Goal: Transaction & Acquisition: Purchase product/service

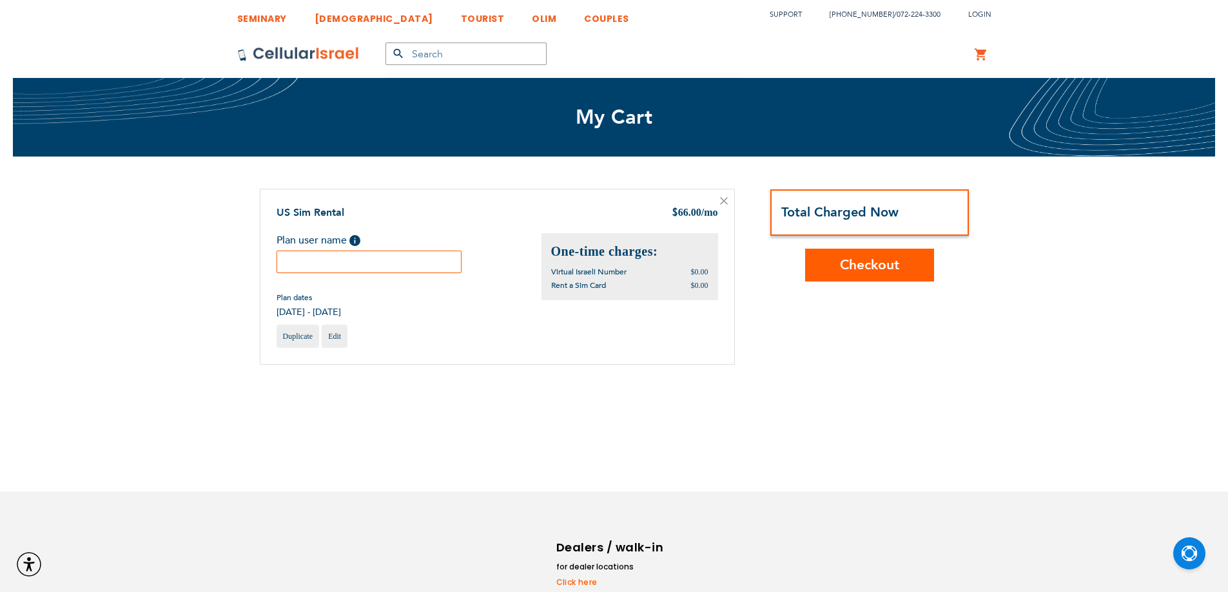
click at [337, 263] on input "text" at bounding box center [370, 262] width 186 height 23
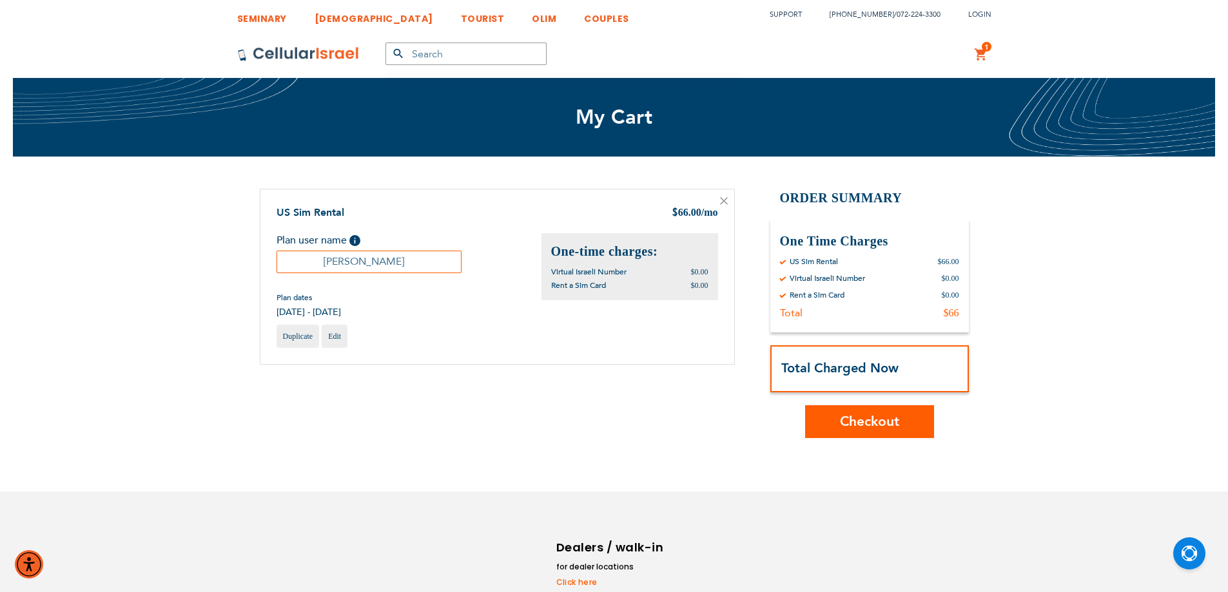
type input "Yaakov"
click at [859, 425] on span "Checkout" at bounding box center [869, 422] width 59 height 19
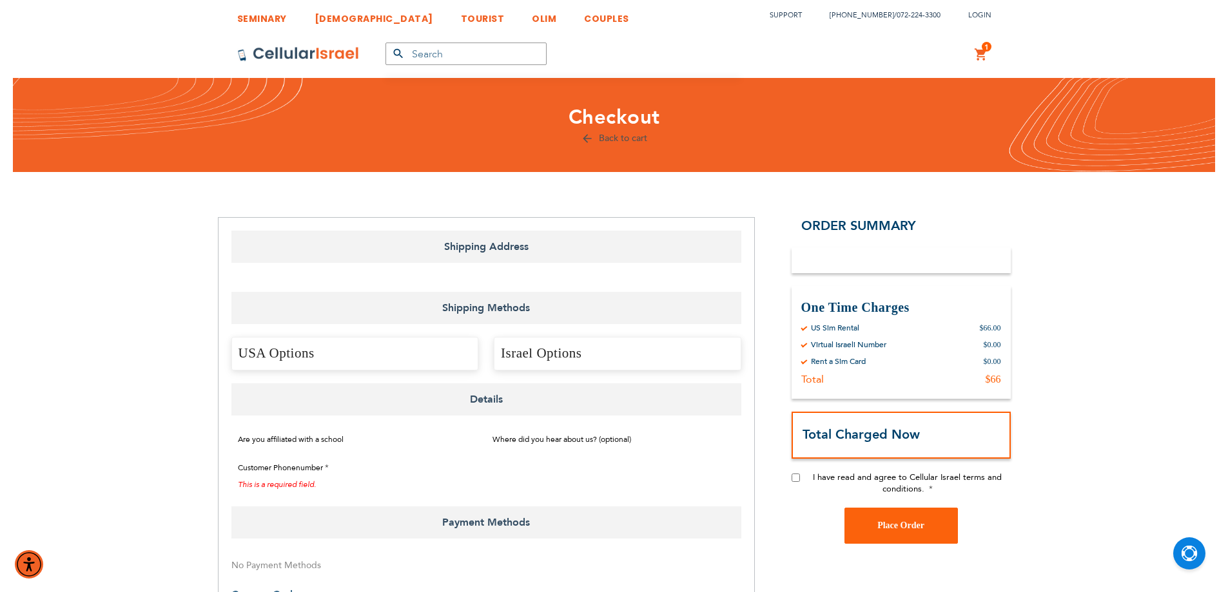
select select "US"
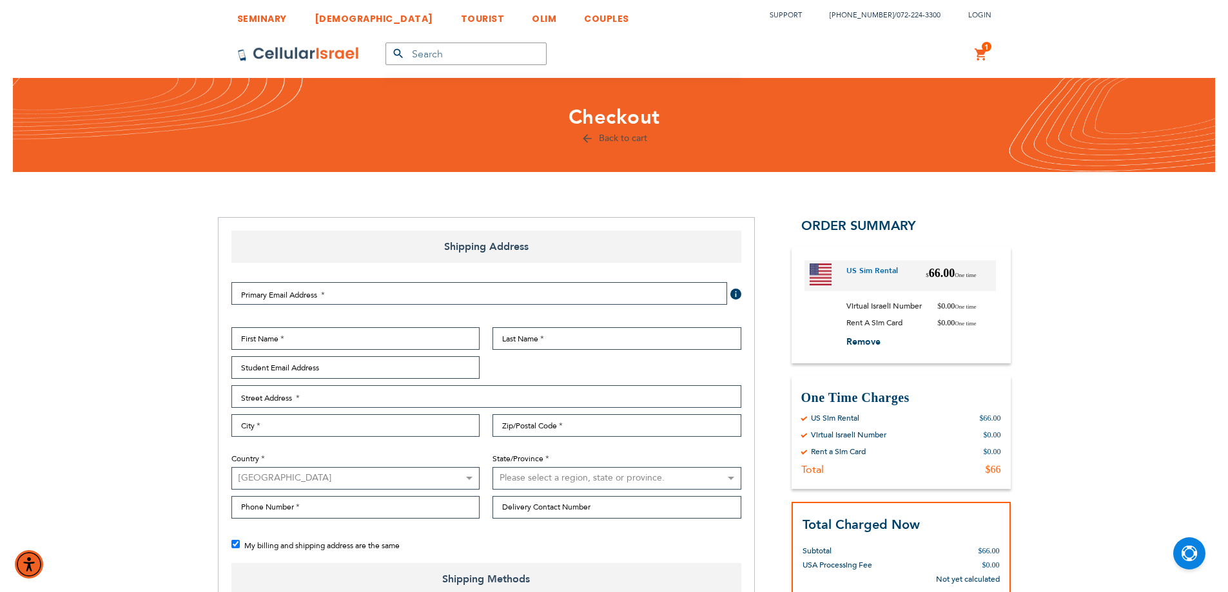
checkbox input "false"
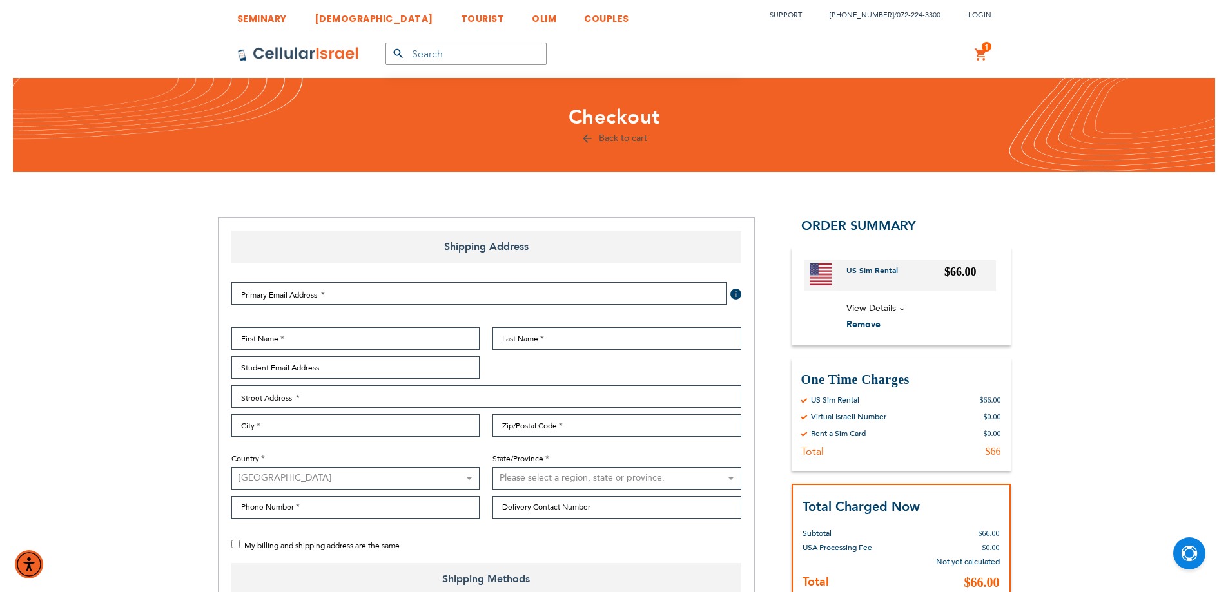
click at [983, 51] on link "1 1 items My Cart" at bounding box center [981, 54] width 14 height 15
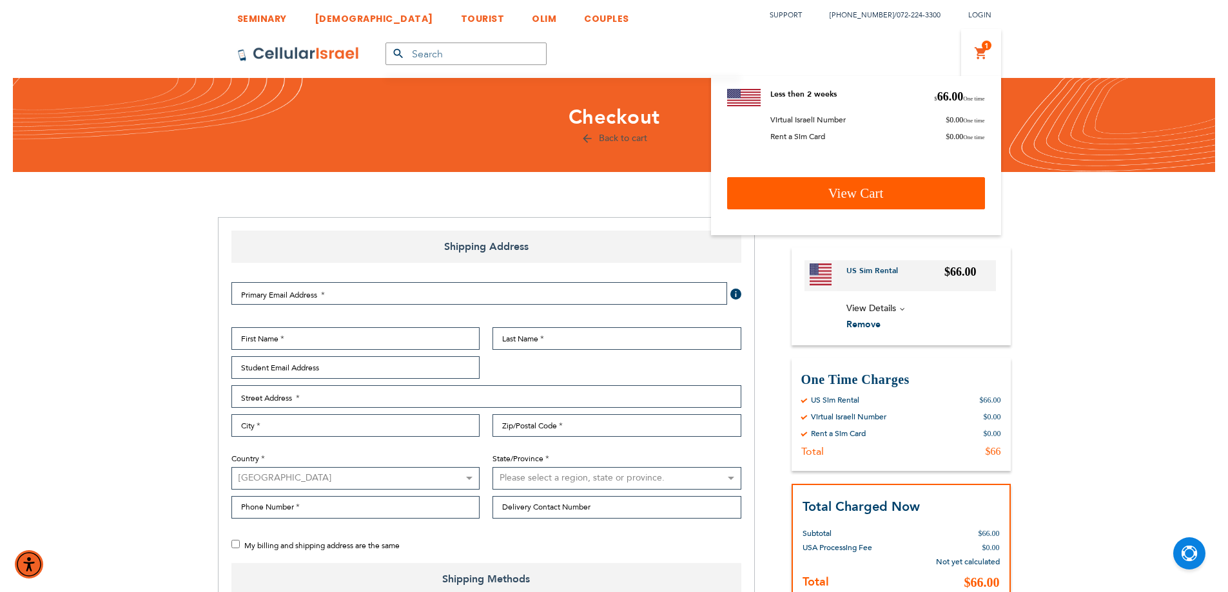
click at [873, 195] on span "View Cart" at bounding box center [855, 193] width 55 height 15
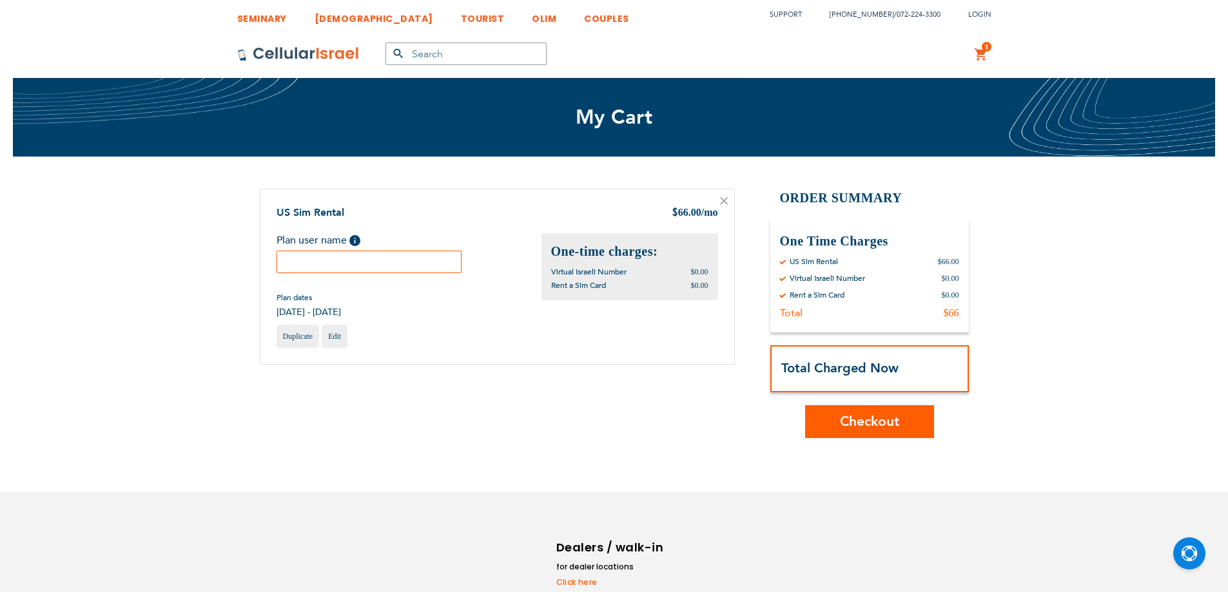
click at [375, 258] on input "text" at bounding box center [370, 262] width 186 height 23
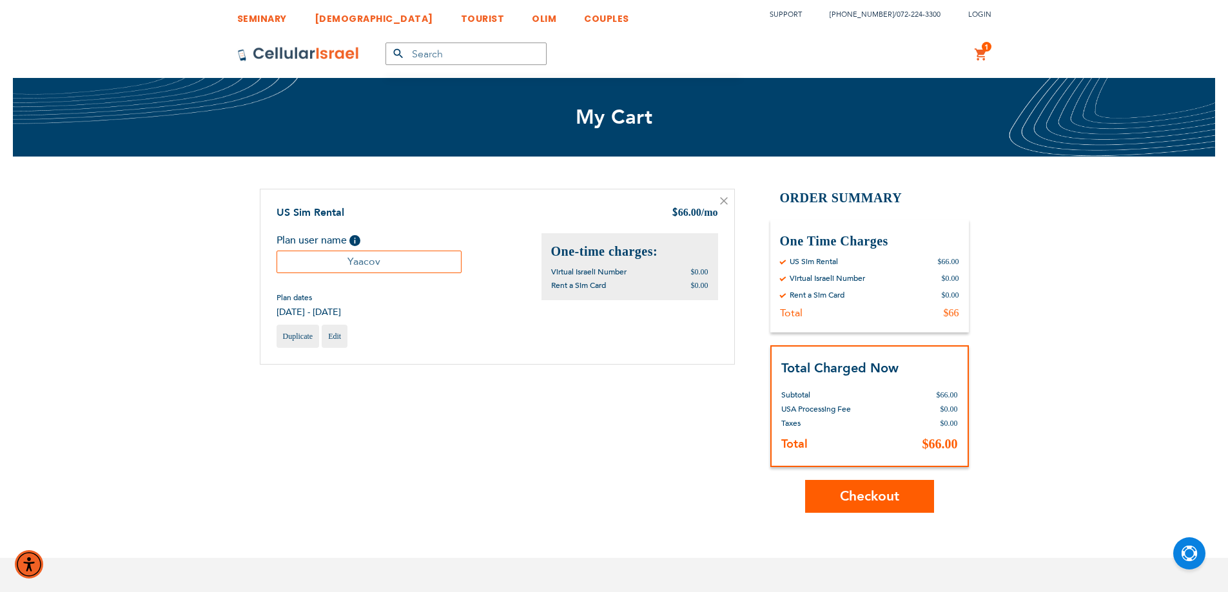
type input "Yaacov"
click at [849, 497] on span "Checkout" at bounding box center [869, 496] width 59 height 19
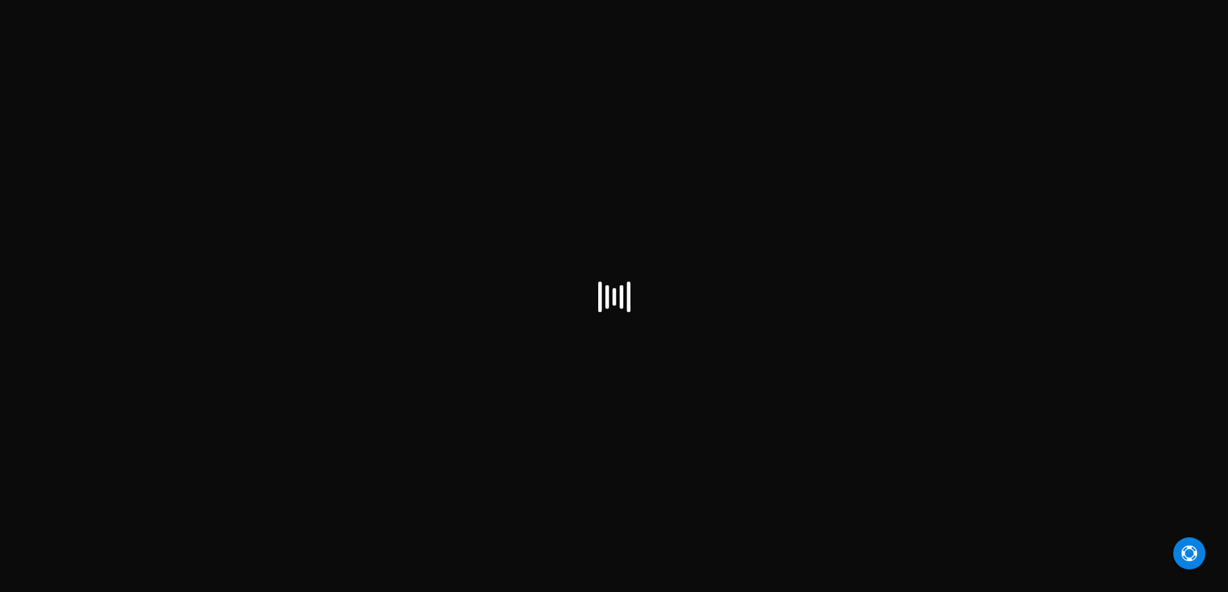
select select "US"
checkbox input "true"
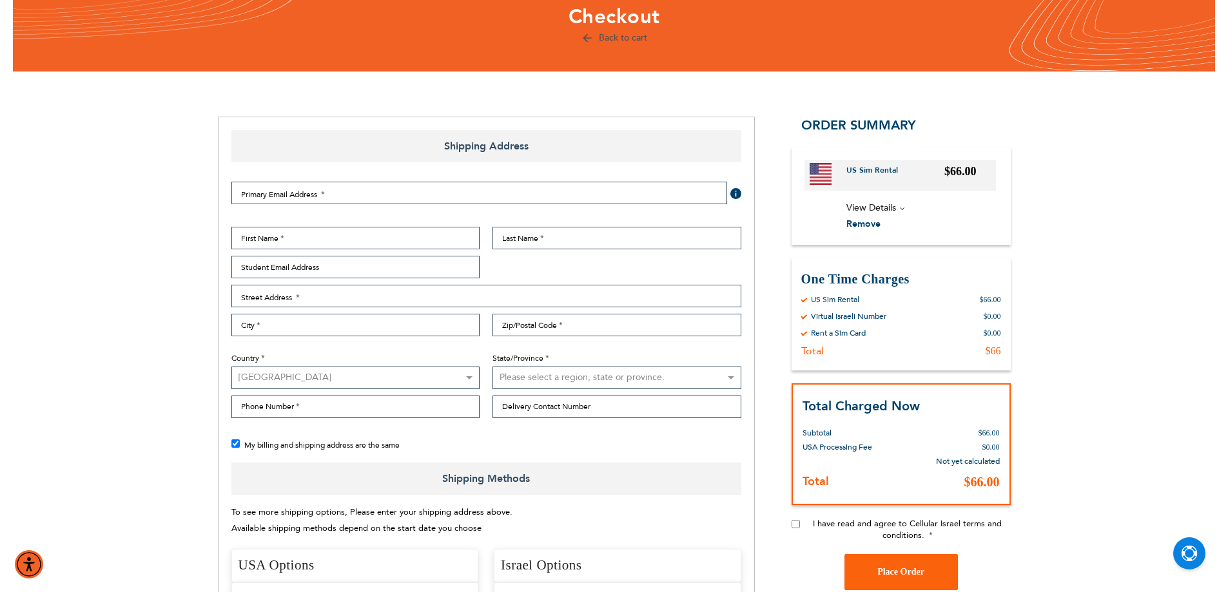
scroll to position [258, 0]
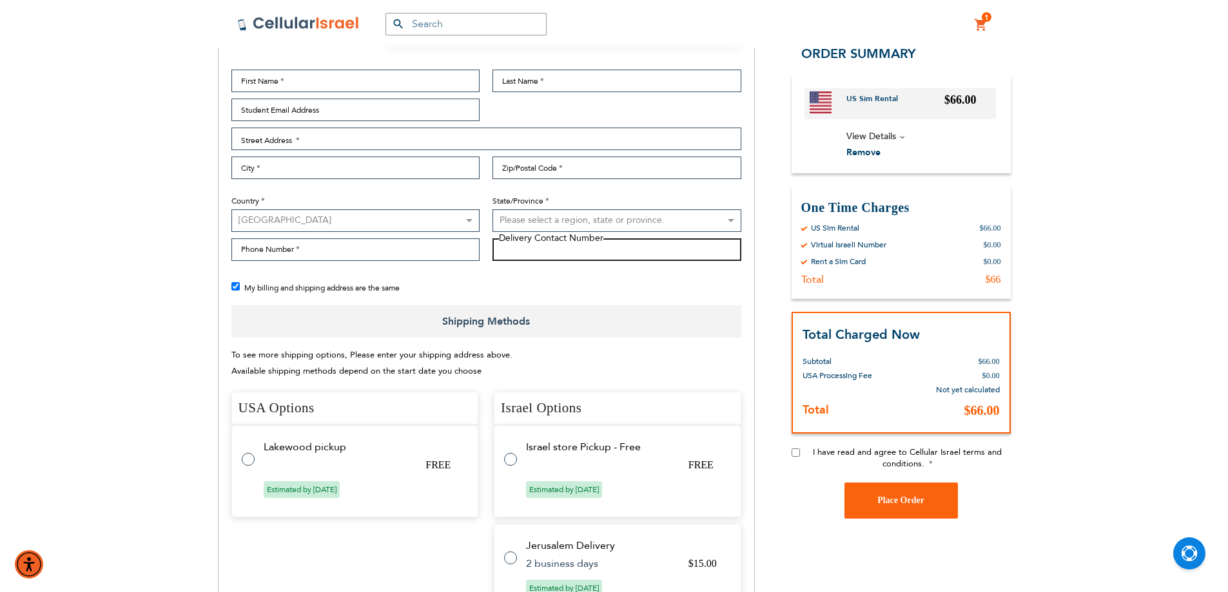
click at [553, 249] on input "Delivery Contact Number" at bounding box center [616, 249] width 249 height 23
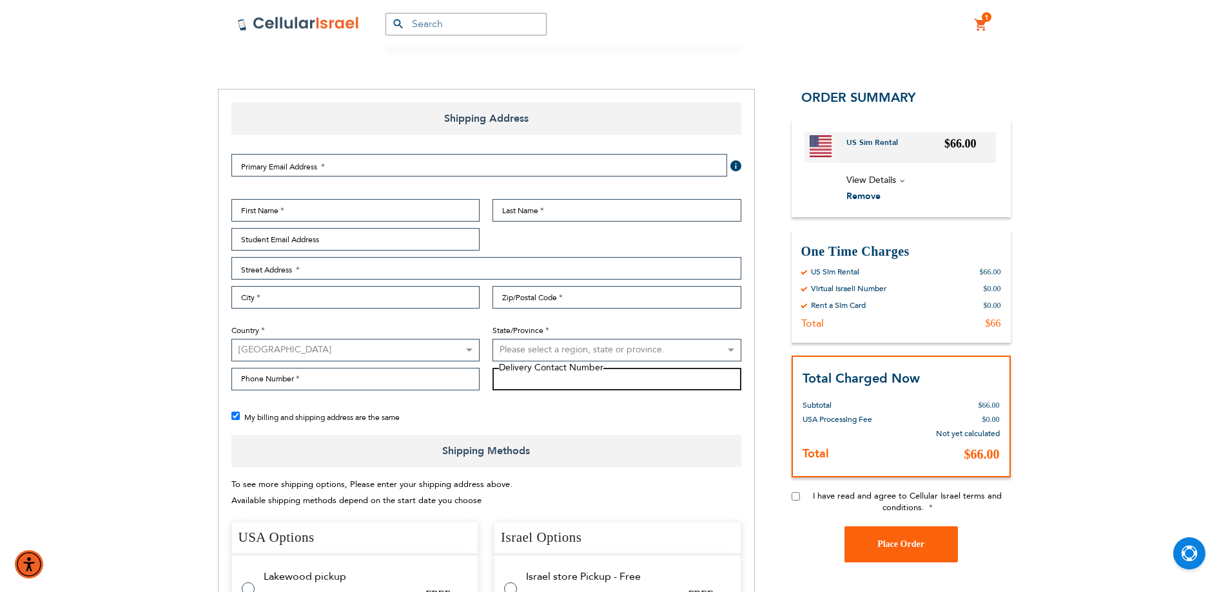
scroll to position [129, 0]
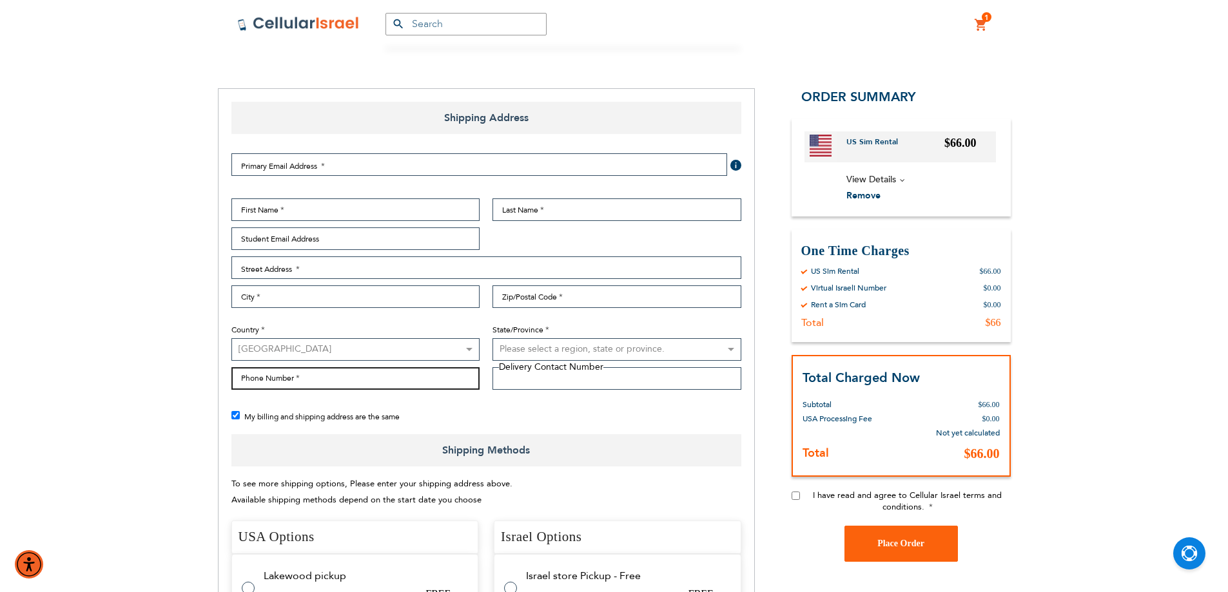
click at [389, 378] on input "Phone Number" at bounding box center [355, 378] width 249 height 23
paste input "0527144251/029918537"
type input "0527144251/029918537"
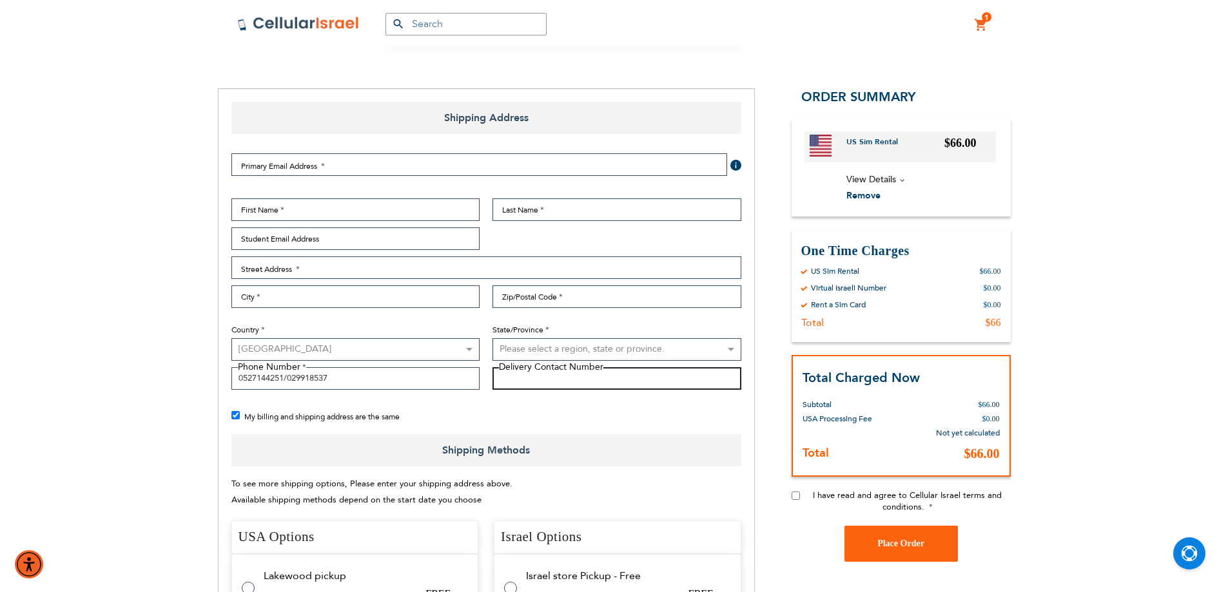
click at [539, 379] on input "Delivery Contact Number" at bounding box center [616, 378] width 249 height 23
paste input "351494693445330"
type input "351494693445330"
click at [415, 351] on select "[GEOGRAPHIC_DATA] [GEOGRAPHIC_DATA] [GEOGRAPHIC_DATA] [GEOGRAPHIC_DATA] [GEOGRA…" at bounding box center [355, 349] width 249 height 23
click at [231, 338] on select "[GEOGRAPHIC_DATA] [GEOGRAPHIC_DATA] [GEOGRAPHIC_DATA] [GEOGRAPHIC_DATA] [GEOGRA…" at bounding box center [355, 349] width 249 height 23
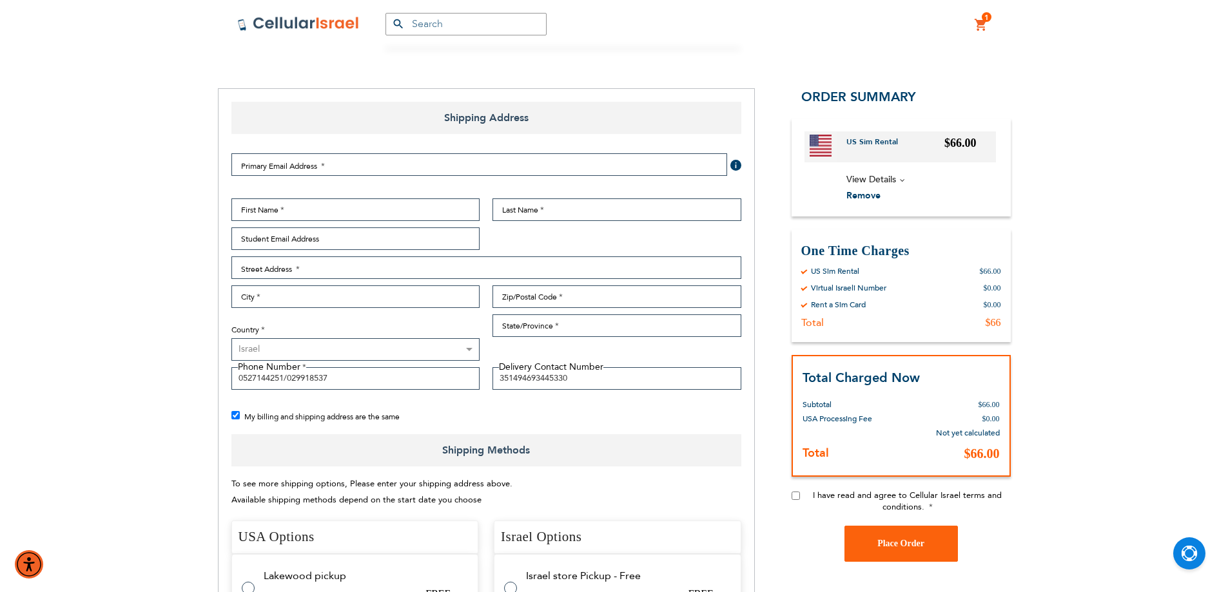
click at [469, 349] on select "[GEOGRAPHIC_DATA] [GEOGRAPHIC_DATA] [GEOGRAPHIC_DATA] [GEOGRAPHIC_DATA] [GEOGRA…" at bounding box center [355, 349] width 249 height 23
select select "US"
click at [231, 338] on select "[GEOGRAPHIC_DATA] [GEOGRAPHIC_DATA] [GEOGRAPHIC_DATA] [GEOGRAPHIC_DATA] [GEOGRA…" at bounding box center [355, 349] width 249 height 23
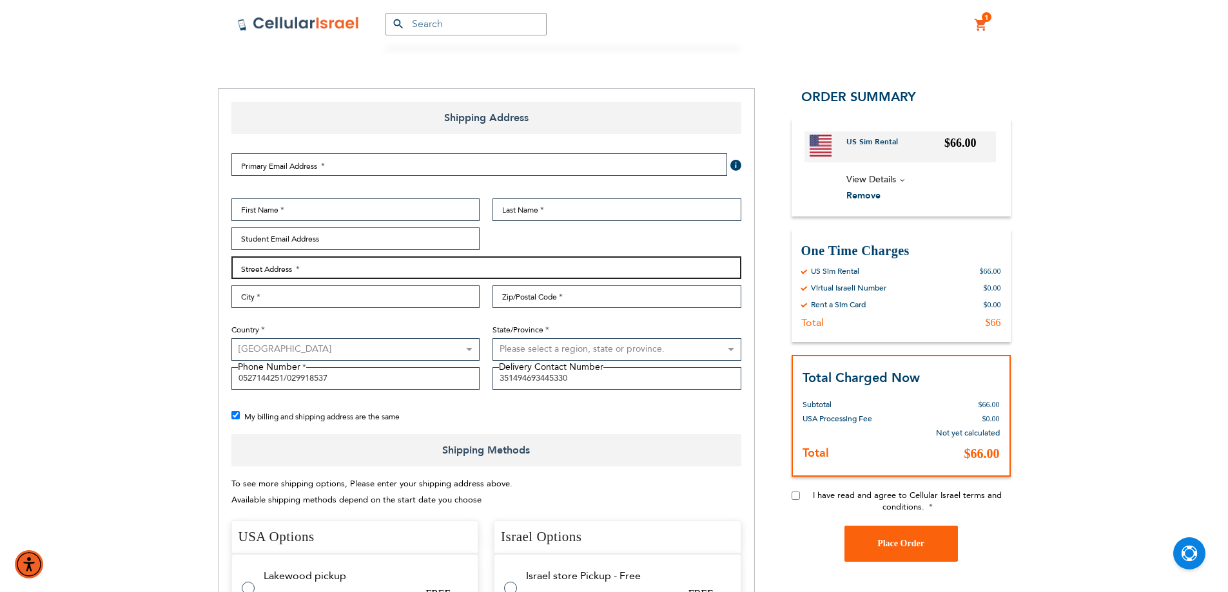
click at [304, 267] on input "Street Address: Line 1" at bounding box center [486, 268] width 510 height 23
type input "[STREET_ADDRESS]"
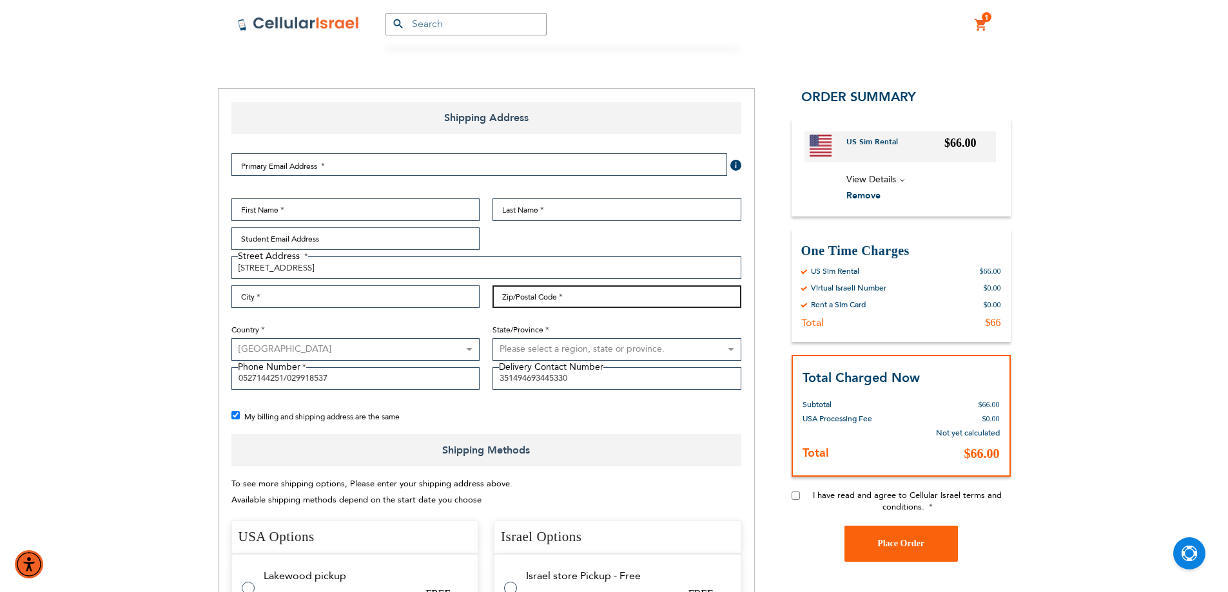
click at [533, 302] on input "Zip/Postal Code" at bounding box center [616, 297] width 249 height 23
type input "11210"
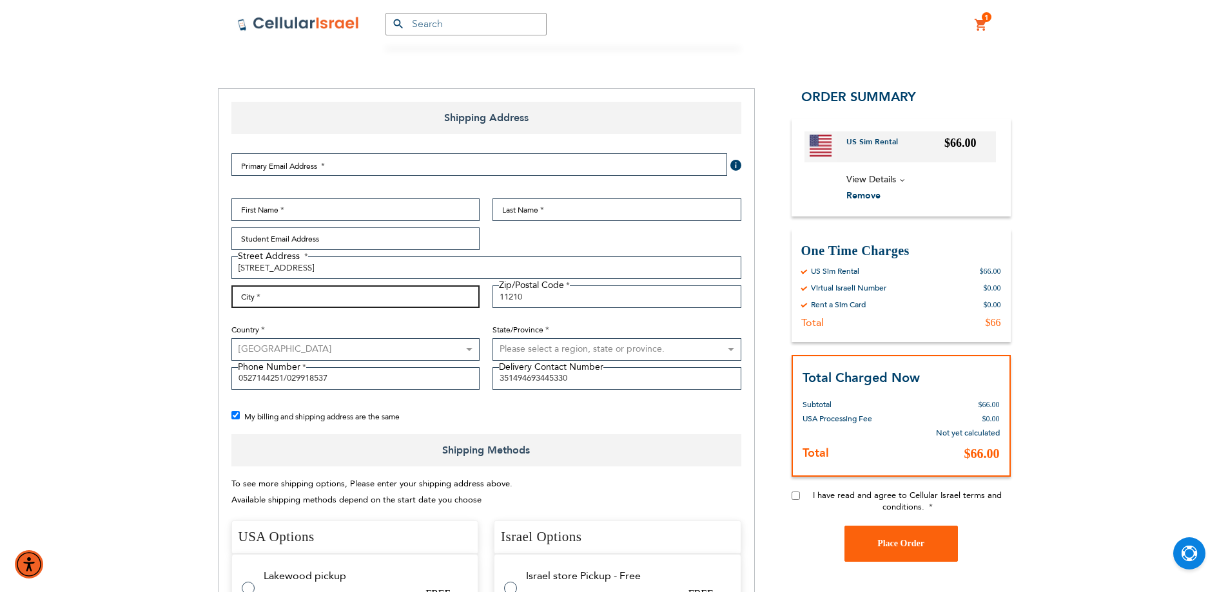
click at [410, 296] on input "City" at bounding box center [355, 297] width 249 height 23
type input "[GEOGRAPHIC_DATA]"
click at [521, 342] on select "Please select a region, state or province. [US_STATE] [US_STATE] [US_STATE] [US…" at bounding box center [616, 349] width 249 height 23
select select "43"
click at [492, 338] on select "Please select a region, state or province. [US_STATE] [US_STATE] [US_STATE] [US…" at bounding box center [616, 349] width 249 height 23
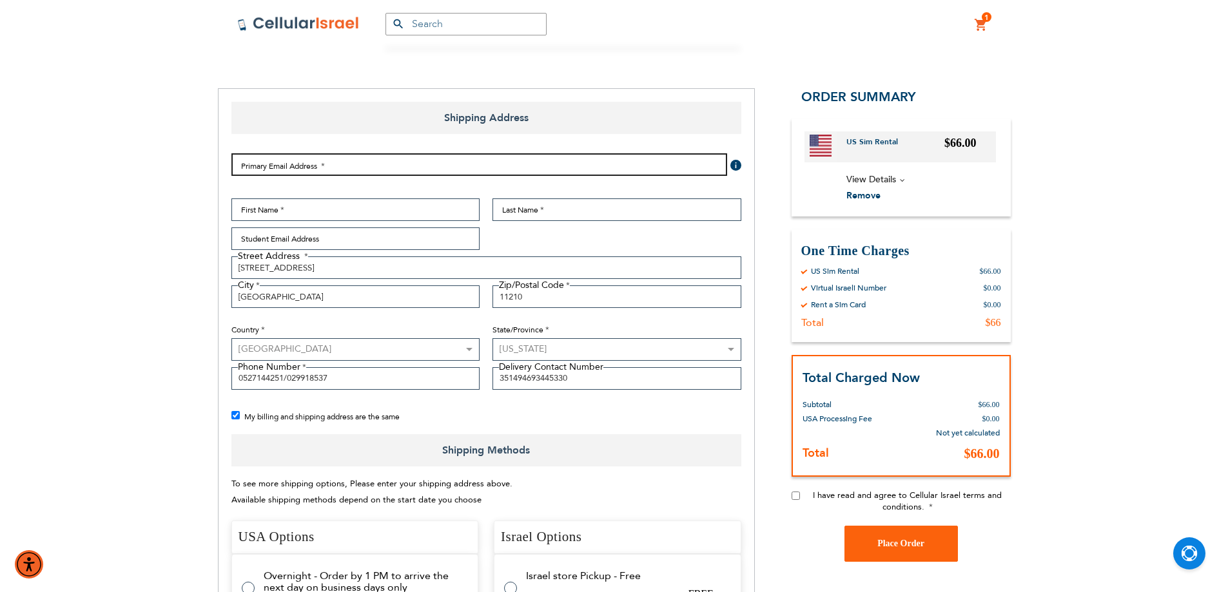
click at [325, 171] on input "Email Address" at bounding box center [479, 164] width 496 height 23
paste input "[EMAIL_ADDRESS][DOMAIN_NAME]"
type input "[EMAIL_ADDRESS][DOMAIN_NAME]"
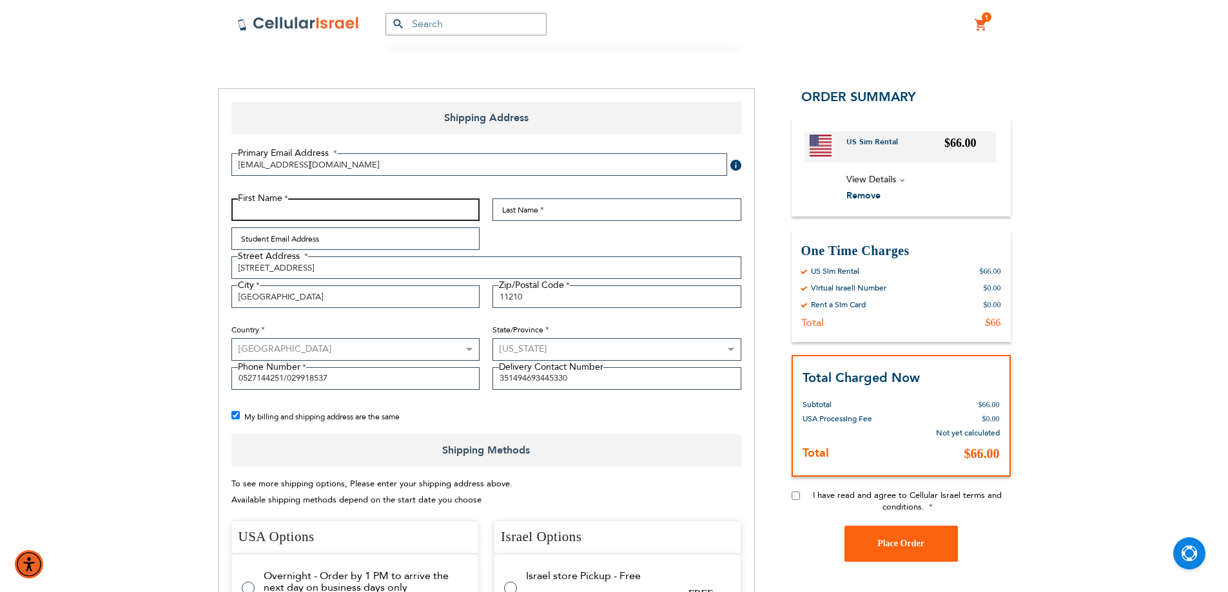
click at [312, 215] on input "First Name" at bounding box center [355, 210] width 249 height 23
paste input "Yaacov"
type input "Yaacov"
click at [513, 212] on input "Last Name" at bounding box center [616, 210] width 249 height 23
paste input "[PERSON_NAME]"
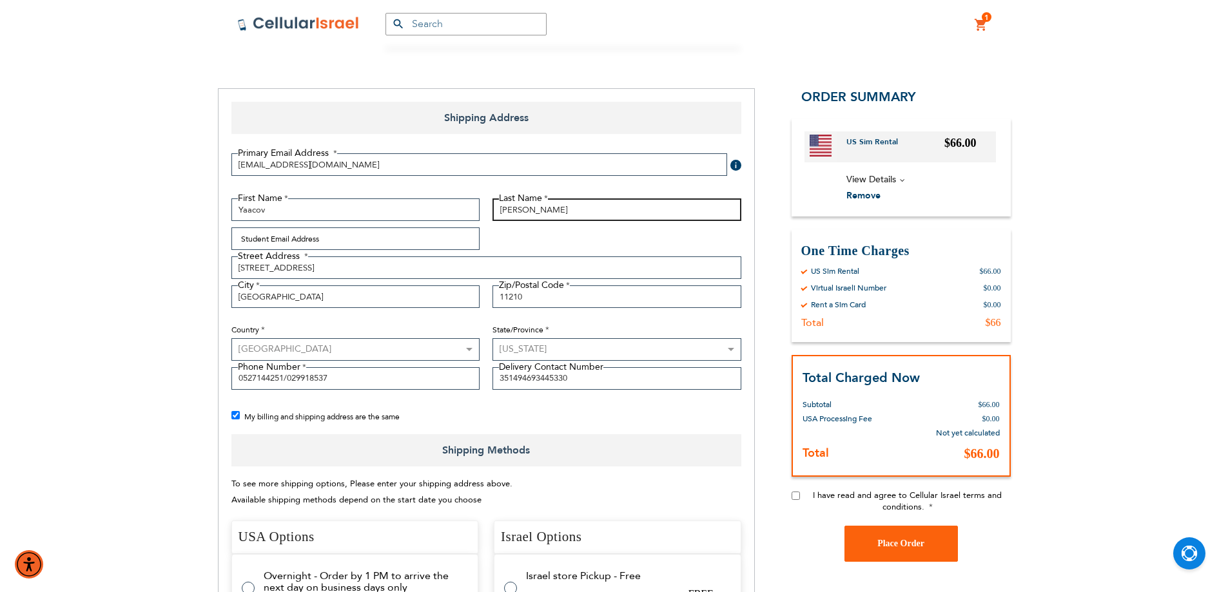
type input "[PERSON_NAME]"
click at [637, 416] on div "My billing and shipping address are the same" at bounding box center [492, 417] width 523 height 16
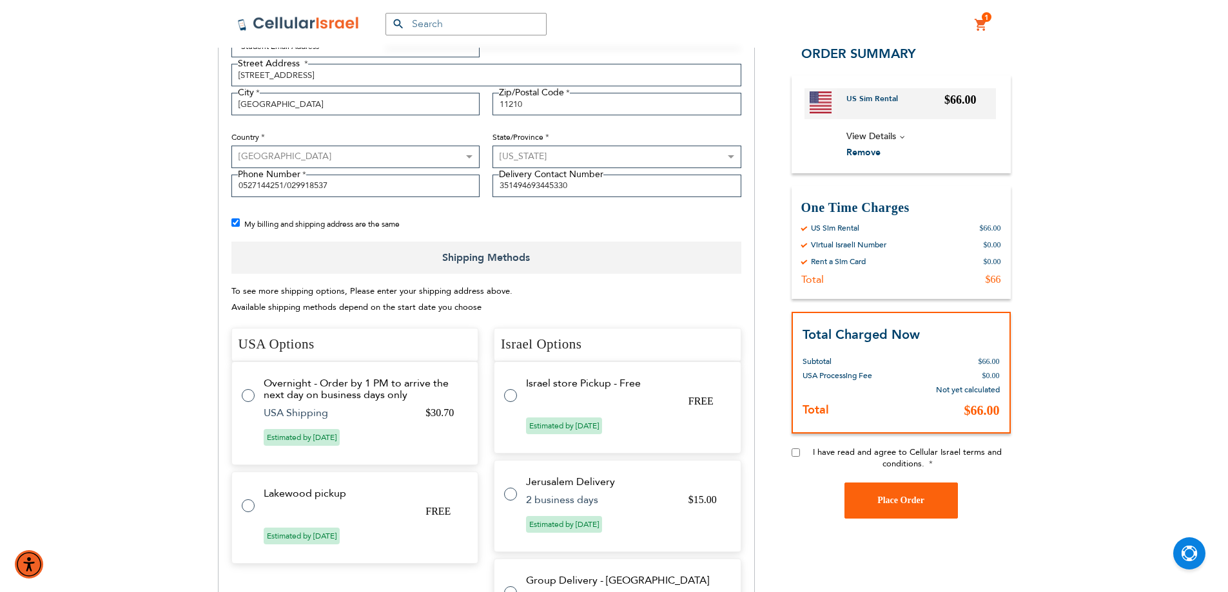
scroll to position [387, 0]
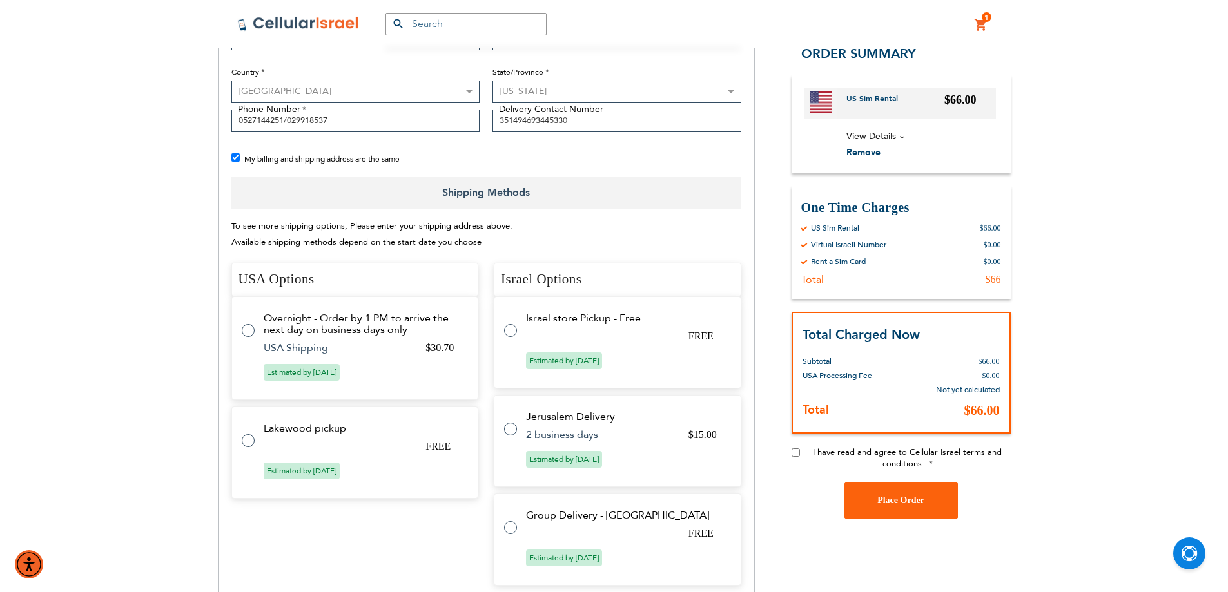
click at [511, 323] on label at bounding box center [517, 323] width 26 height 0
radio input "true"
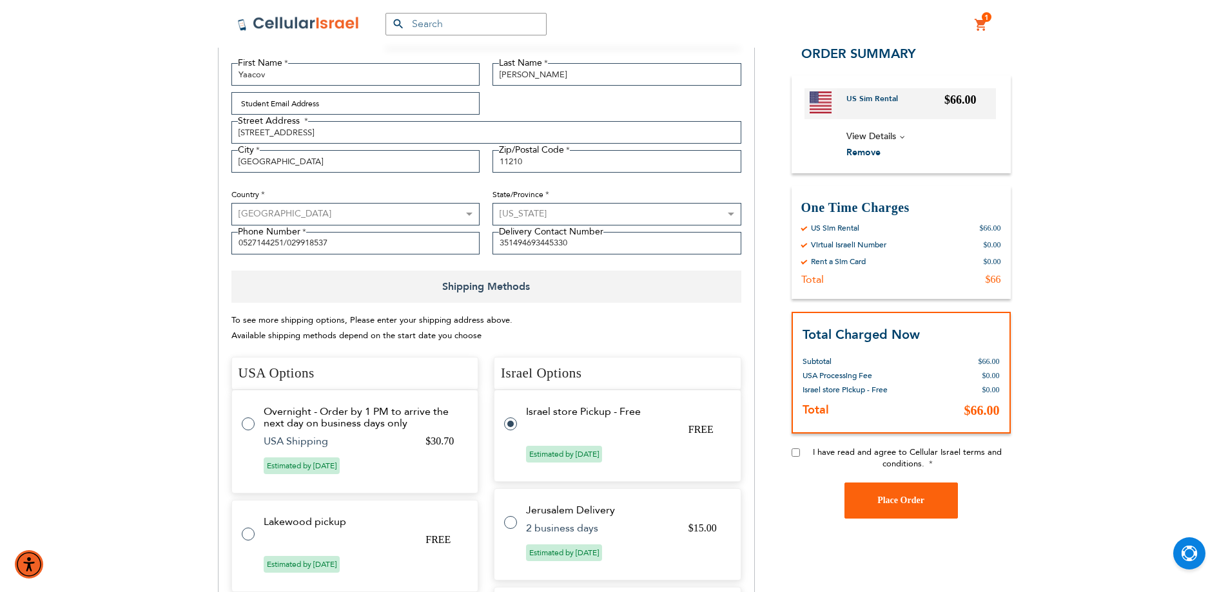
scroll to position [258, 0]
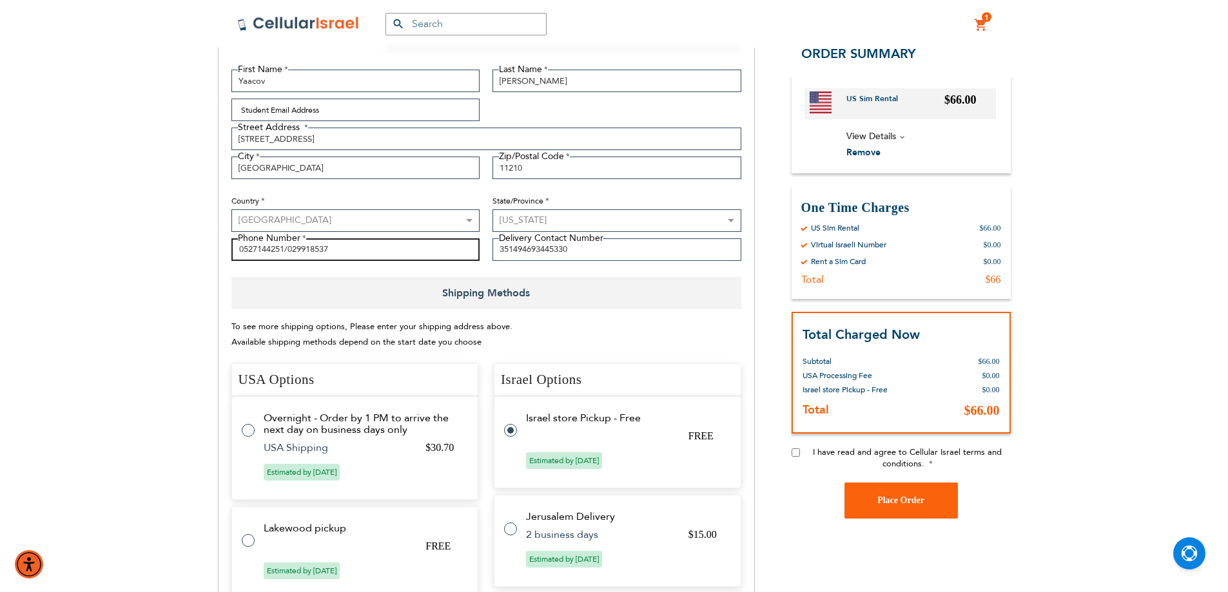
click at [258, 251] on input "0527144251/029918537" at bounding box center [355, 249] width 249 height 23
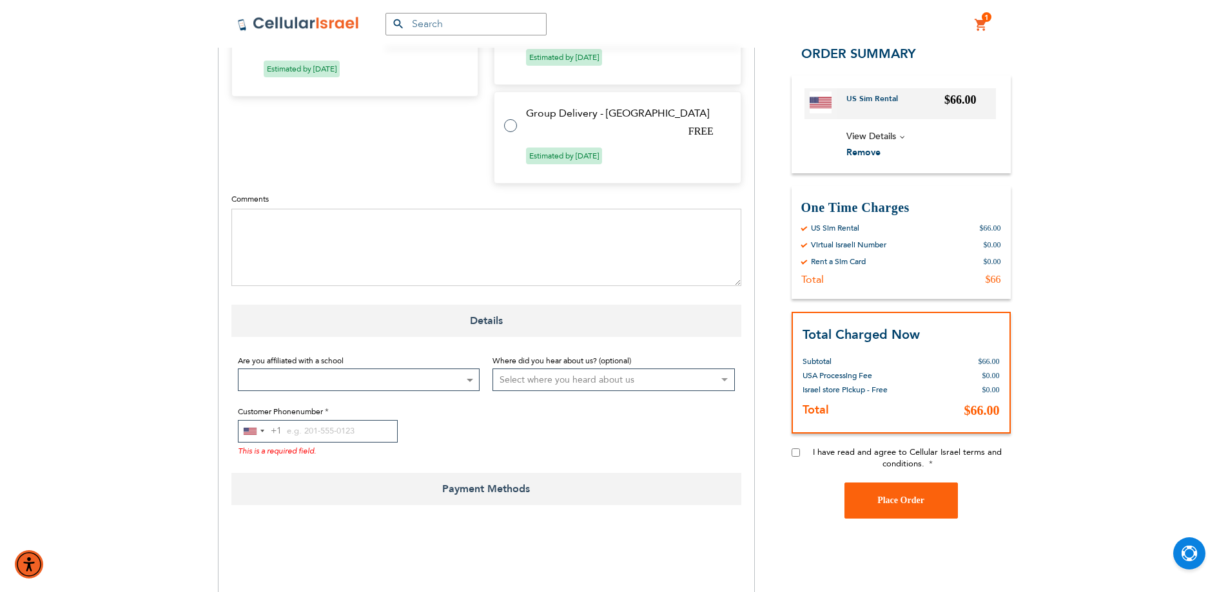
scroll to position [902, 0]
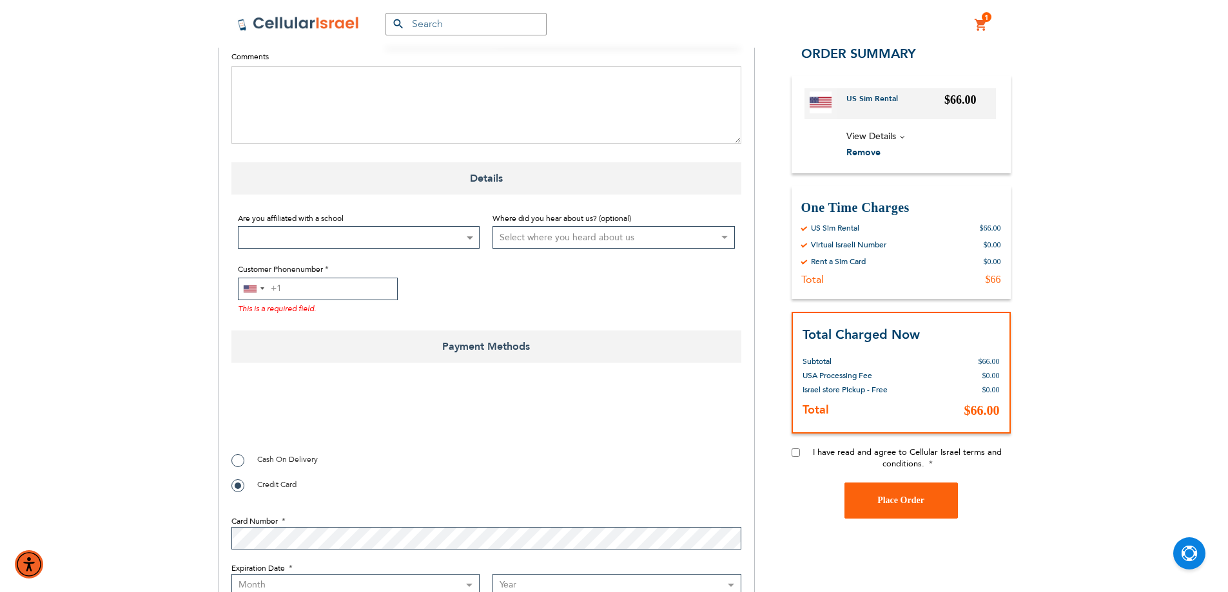
click at [307, 289] on input "Customer Phonenumber" at bounding box center [318, 289] width 160 height 23
paste input "0527144251"
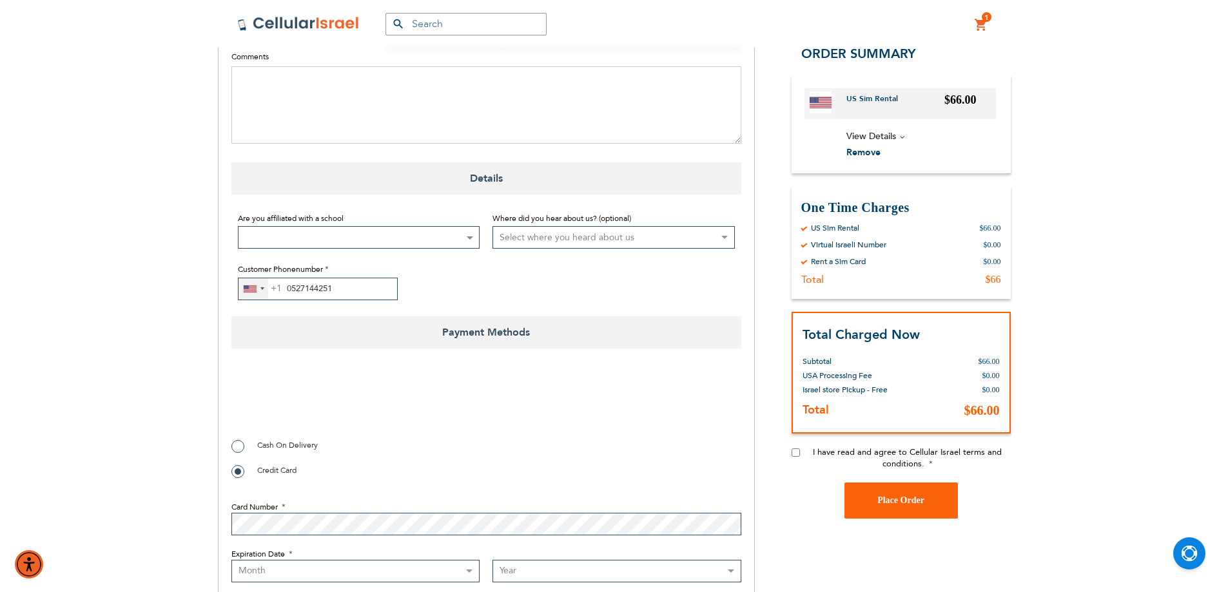
type input "0527144251"
click at [260, 283] on div "[GEOGRAPHIC_DATA] +1" at bounding box center [253, 288] width 30 height 21
type input "972"
click at [284, 338] on li "Israel +972" at bounding box center [314, 338] width 153 height 26
click at [795, 454] on input "I have read and agree to Cellular Israel terms and conditions." at bounding box center [795, 453] width 8 height 8
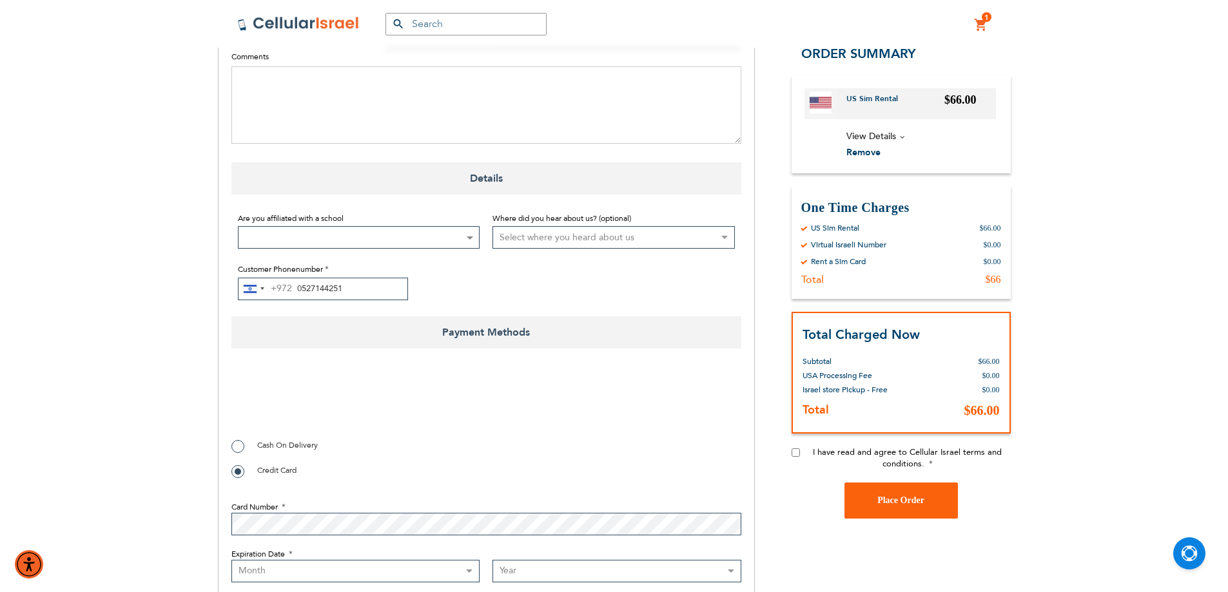
checkbox input "true"
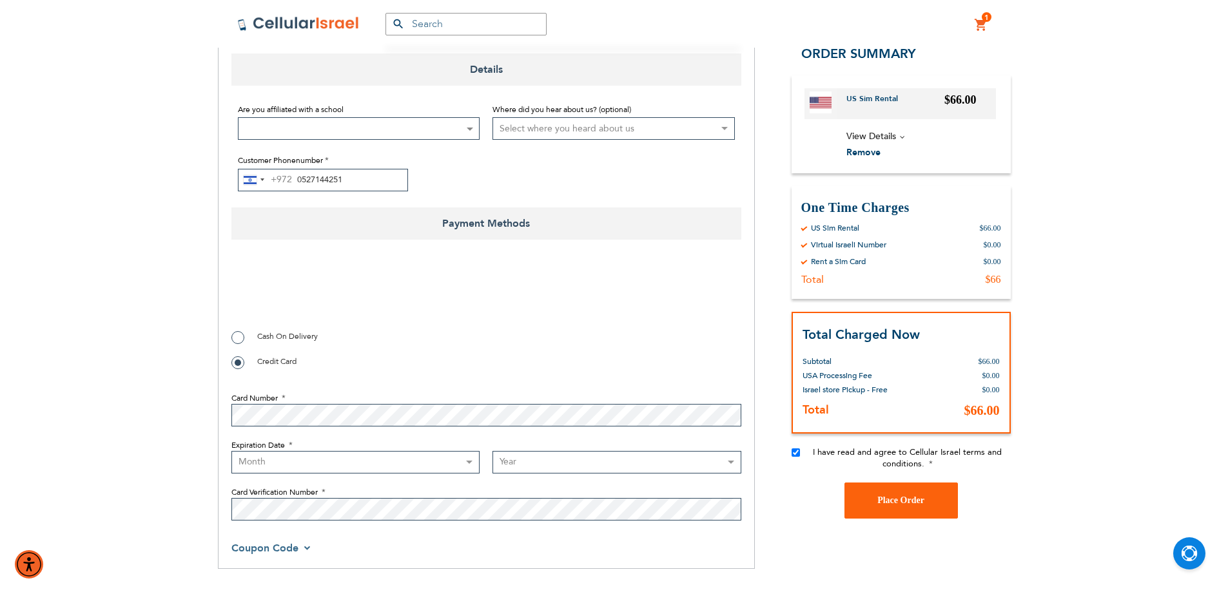
scroll to position [1096, 0]
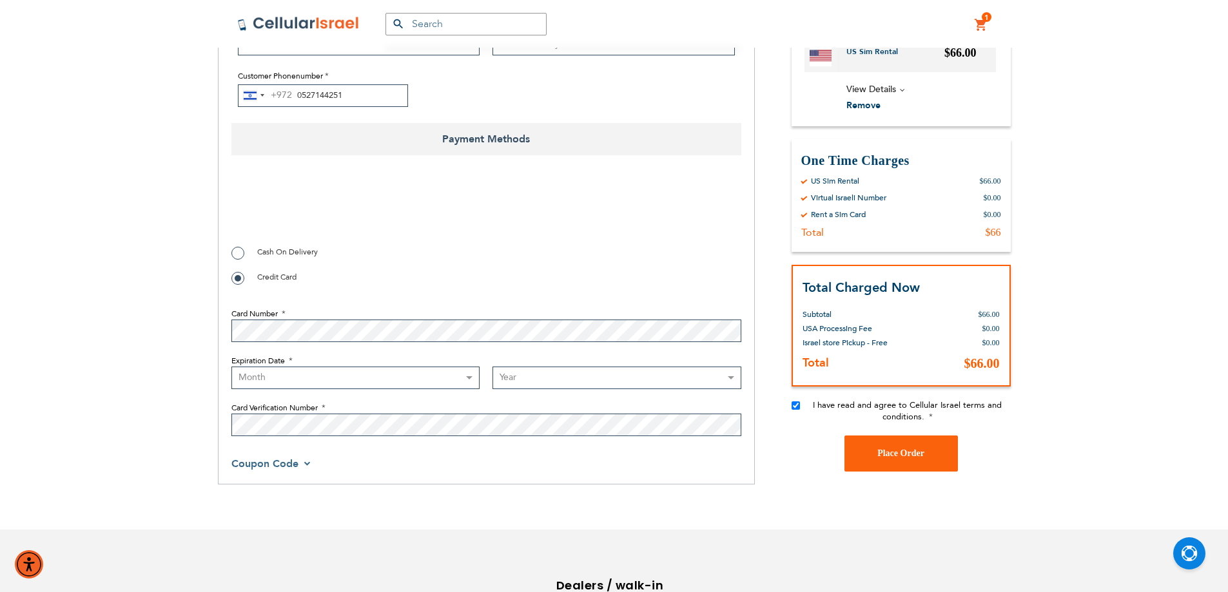
click at [380, 381] on select "Month [DATE] - [DATE] - [DATE] - [DATE] - [DATE] - [DATE] - [DATE] - [DATE] - […" at bounding box center [355, 378] width 249 height 23
select select "7"
click at [231, 367] on select "Month [DATE] - [DATE] - [DATE] - [DATE] - [DATE] - [DATE] - [DATE] - [DATE] - […" at bounding box center [355, 378] width 249 height 23
click at [581, 382] on select "Year [DATE] 2026 2027 2028 2029 2030 2031 2032 2033 2034 2035 2036 2037 2038 20…" at bounding box center [616, 378] width 249 height 23
select select "2030"
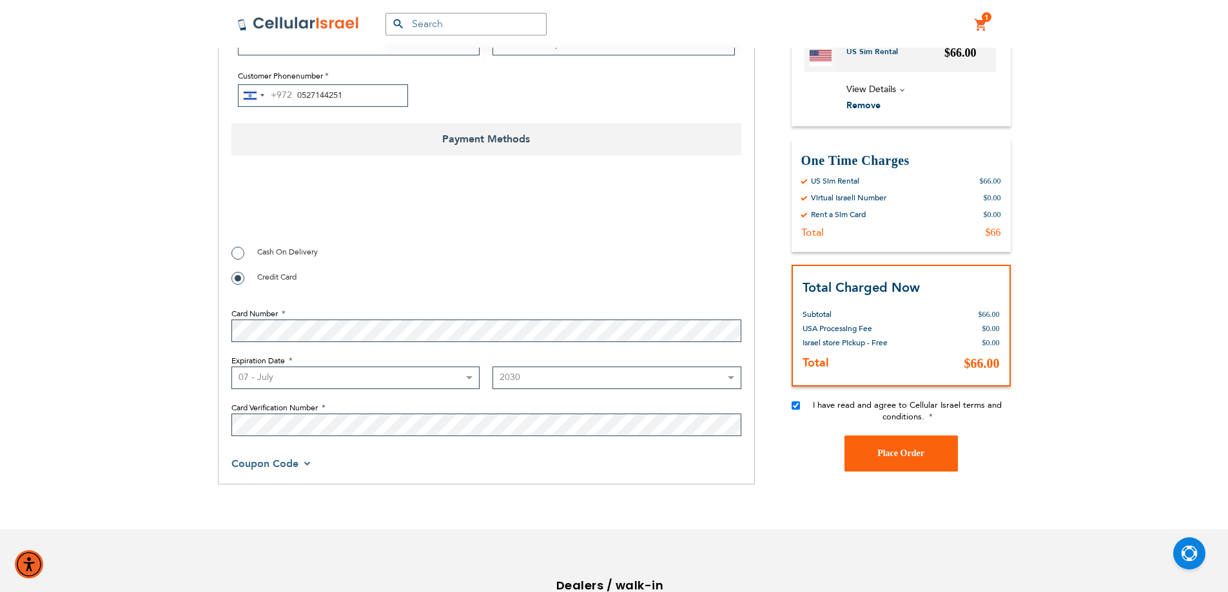
click at [492, 367] on select "Year [DATE] 2026 2027 2028 2029 2030 2031 2032 2033 2034 2035 2036 2037 2038 20…" at bounding box center [616, 378] width 249 height 23
checkbox input "true"
click at [900, 452] on span "Place Order" at bounding box center [900, 454] width 47 height 10
